Goal: Transaction & Acquisition: Download file/media

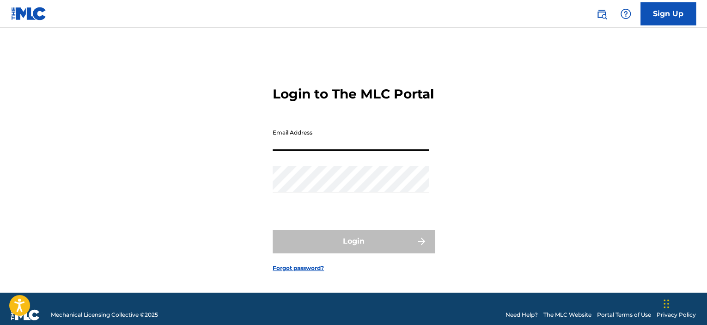
click at [355, 147] on input "Email Address" at bounding box center [351, 137] width 156 height 26
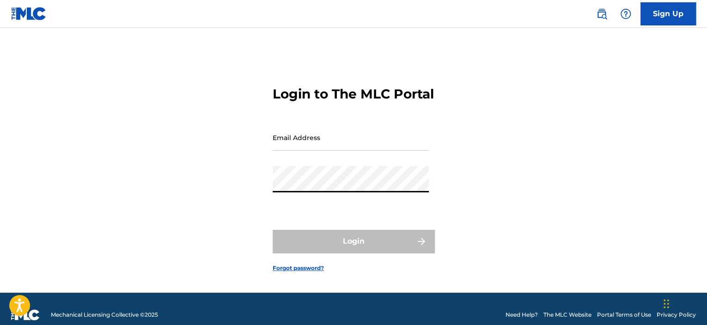
type input "[EMAIL_ADDRESS][DOMAIN_NAME]"
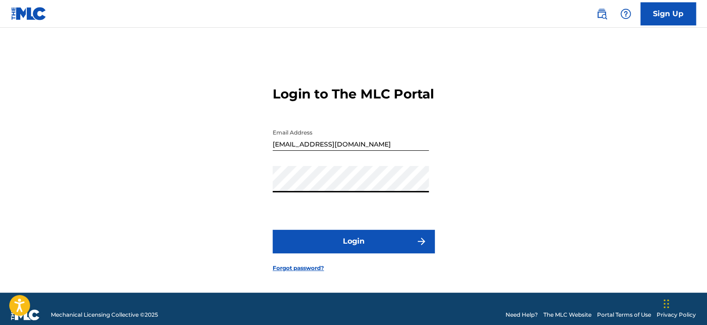
click at [353, 250] on button "Login" at bounding box center [354, 241] width 162 height 23
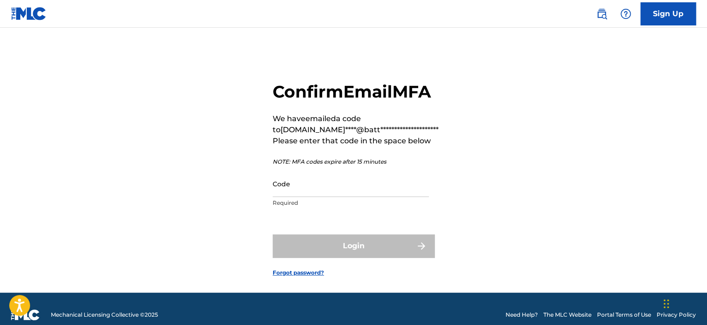
click at [303, 197] on input "Code" at bounding box center [351, 183] width 156 height 26
paste input "169463"
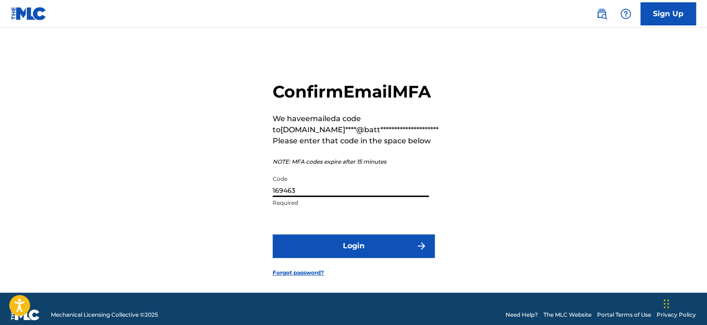
type input "169463"
click at [328, 257] on button "Login" at bounding box center [354, 245] width 162 height 23
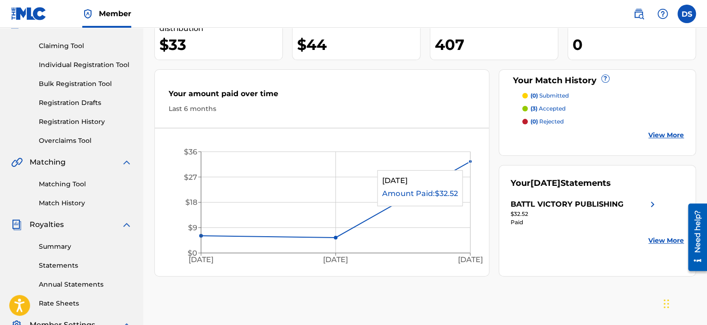
scroll to position [92, 0]
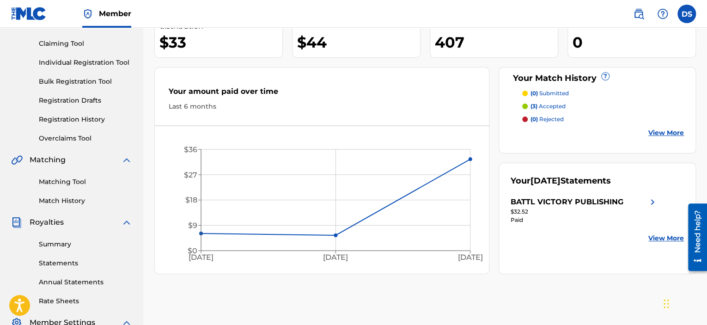
click at [599, 206] on div "BATTL VICTORY PUBLISHING" at bounding box center [566, 201] width 113 height 11
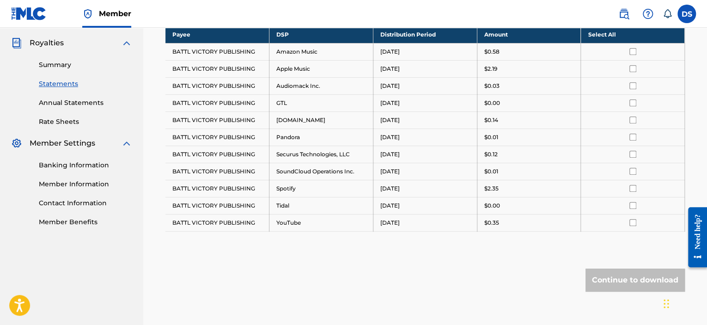
scroll to position [225, 0]
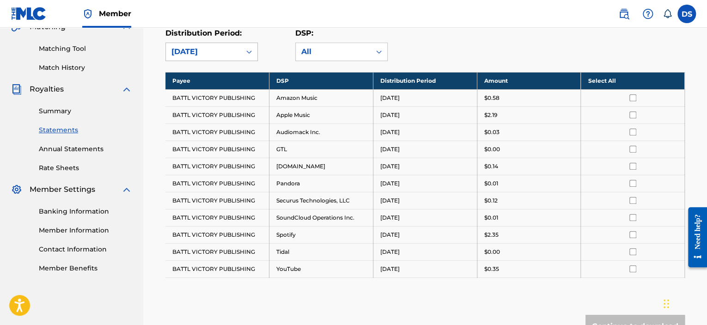
click at [233, 57] on div "[DATE]" at bounding box center [203, 52] width 75 height 18
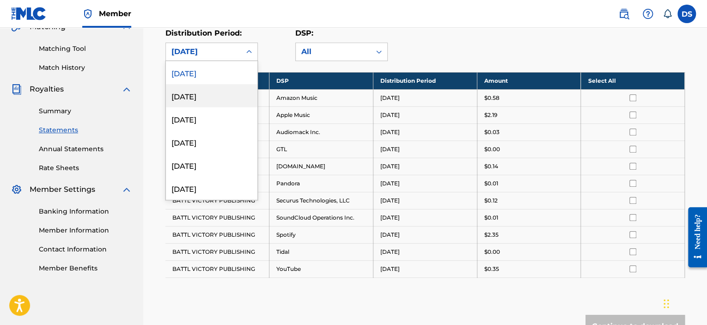
click at [221, 97] on div "[DATE]" at bounding box center [211, 95] width 91 height 23
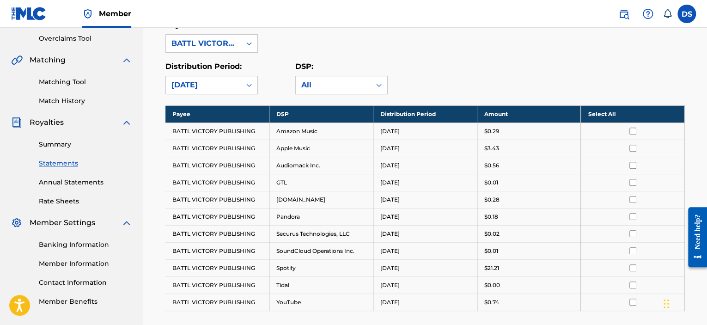
scroll to position [179, 0]
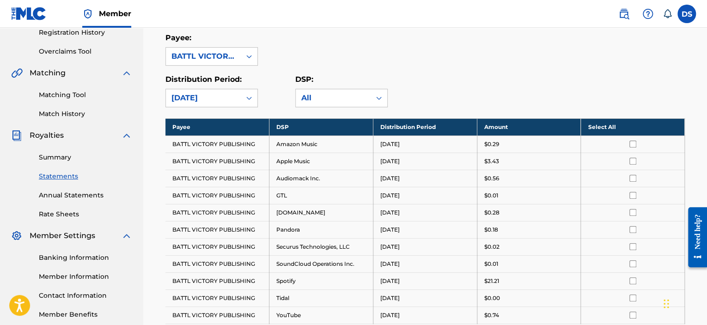
click at [68, 160] on link "Summary" at bounding box center [85, 157] width 93 height 10
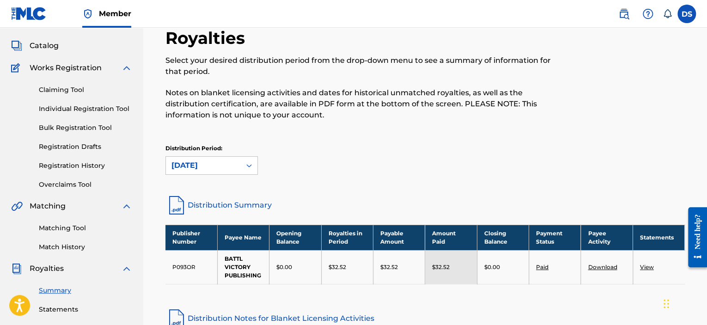
scroll to position [92, 0]
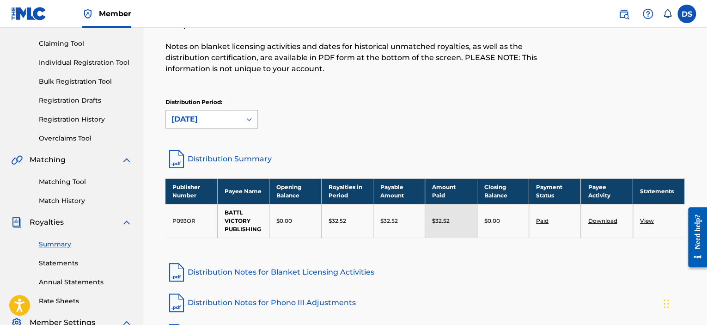
click at [223, 121] on div "[DATE]" at bounding box center [203, 119] width 64 height 11
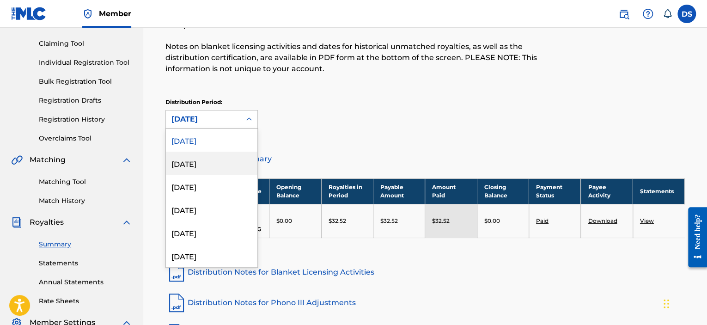
click at [222, 163] on div "[DATE]" at bounding box center [211, 163] width 91 height 23
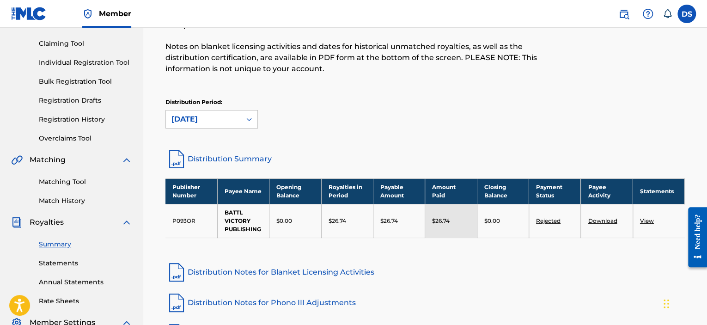
click at [224, 119] on div "[DATE]" at bounding box center [203, 119] width 64 height 11
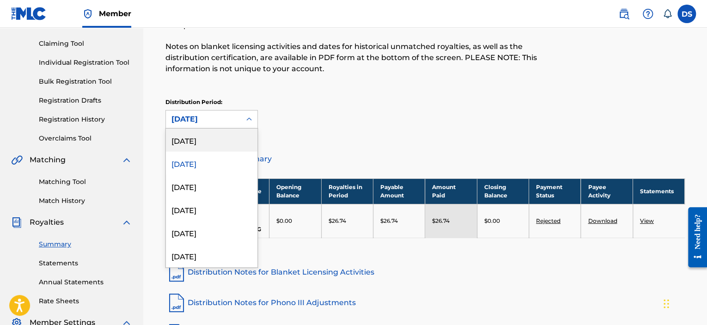
click at [225, 141] on div "[DATE]" at bounding box center [211, 139] width 91 height 23
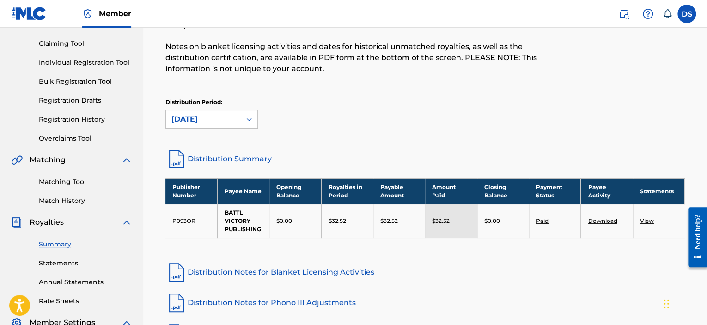
click at [605, 220] on link "Download" at bounding box center [602, 220] width 29 height 7
click at [437, 110] on div "Distribution Period: [DATE]" at bounding box center [424, 113] width 519 height 30
click at [420, 85] on div "Royalties Select your desired distribution period from the drop-down menu to se…" at bounding box center [424, 59] width 519 height 155
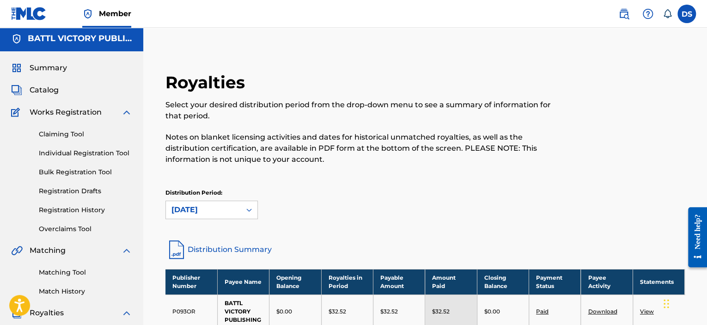
scroll to position [0, 0]
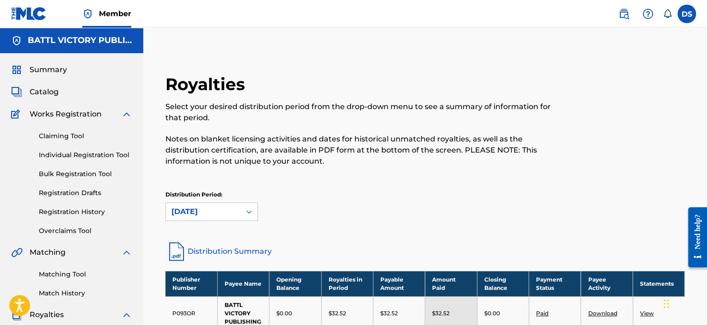
click at [63, 63] on div "Summary Catalog Works Registration Claiming Tool Individual Registration Tool B…" at bounding box center [71, 281] width 143 height 456
click at [63, 68] on span "Summary" at bounding box center [48, 69] width 37 height 11
